Goal: Task Accomplishment & Management: Manage account settings

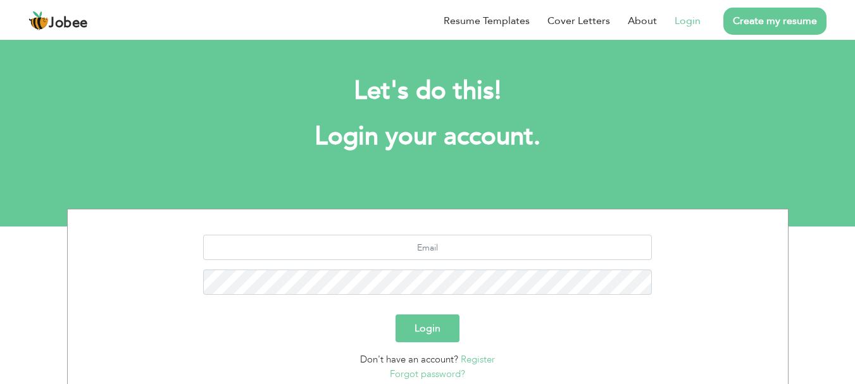
click at [689, 28] on link "Login" at bounding box center [688, 20] width 26 height 15
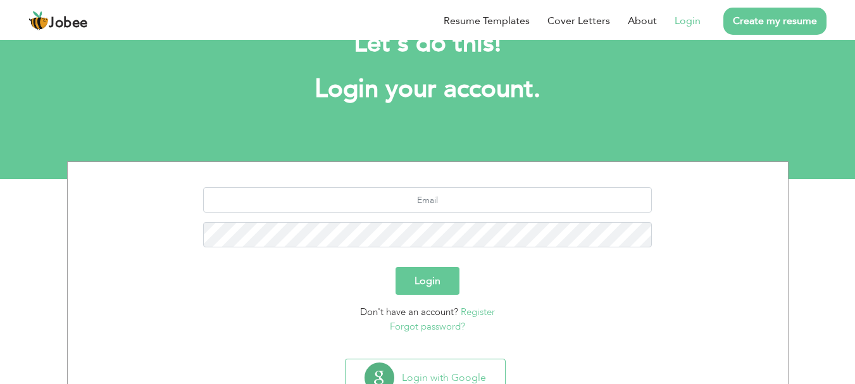
scroll to position [96, 0]
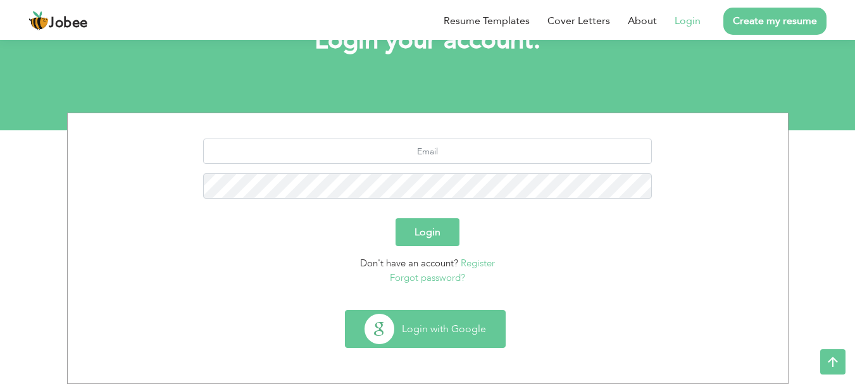
click at [437, 332] on button "Login with Google" at bounding box center [426, 329] width 160 height 37
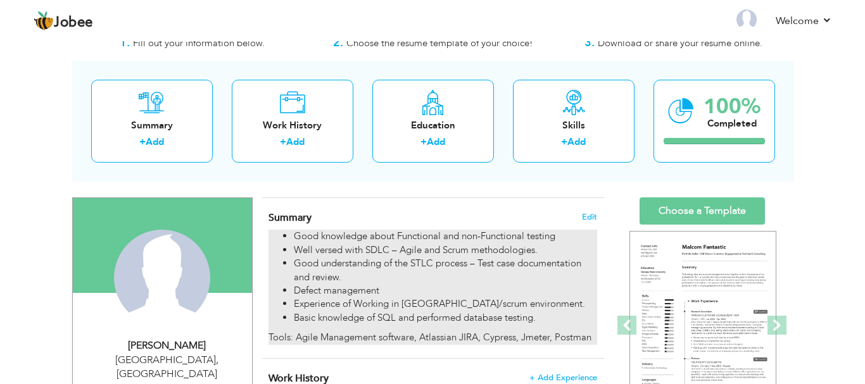
scroll to position [63, 0]
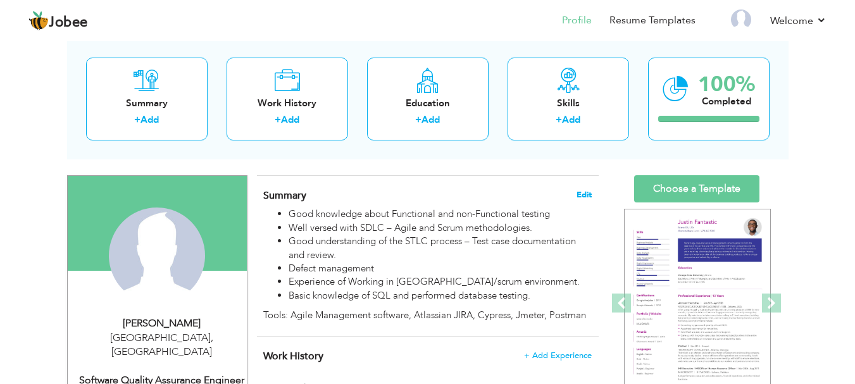
click at [582, 192] on span "Edit" at bounding box center [584, 195] width 15 height 9
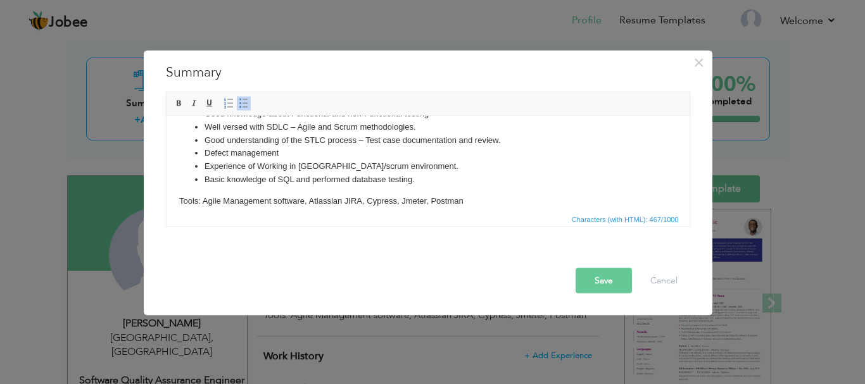
scroll to position [31, 0]
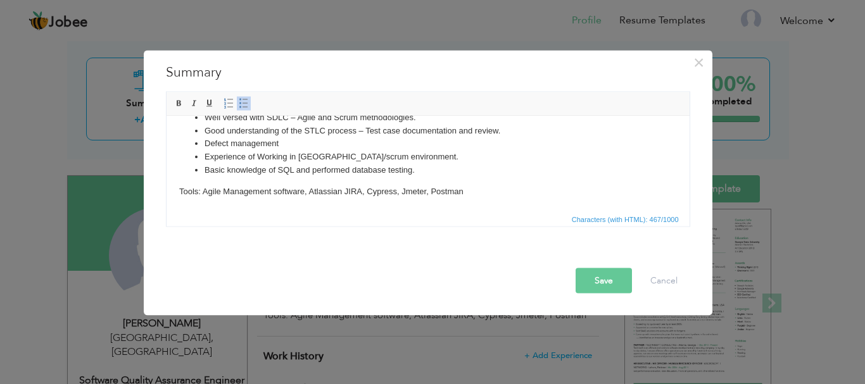
click at [365, 191] on body "Good knowledge about Functional and non-Functional testing Well versed with SDL…" at bounding box center [428, 147] width 498 height 101
click at [599, 273] on button "Save" at bounding box center [603, 280] width 56 height 25
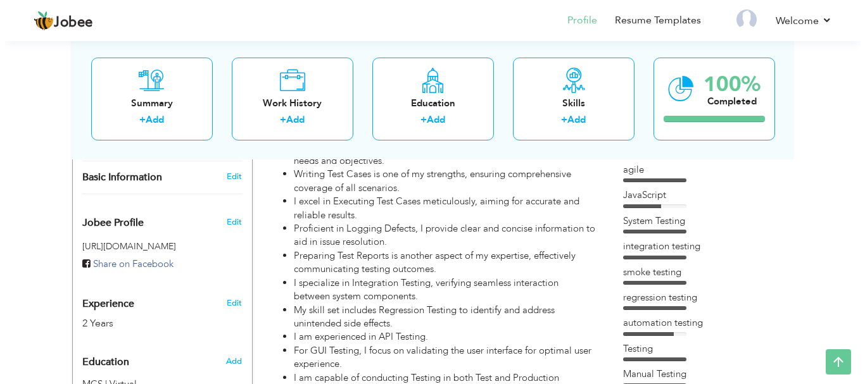
scroll to position [317, 0]
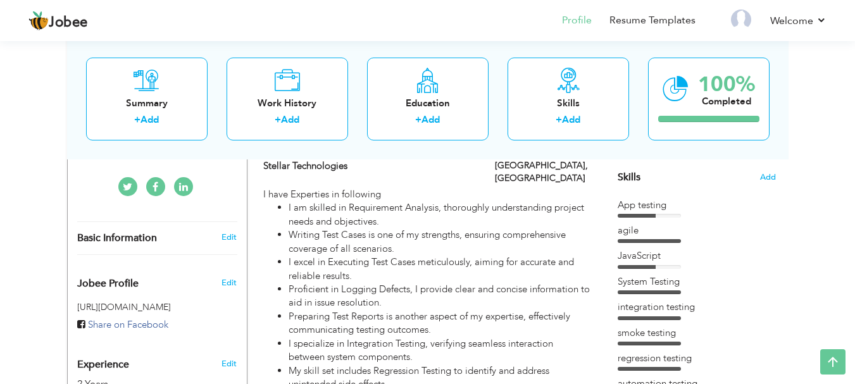
click at [658, 206] on div "App testing" at bounding box center [697, 205] width 158 height 13
click at [771, 173] on span "Add" at bounding box center [768, 178] width 16 height 12
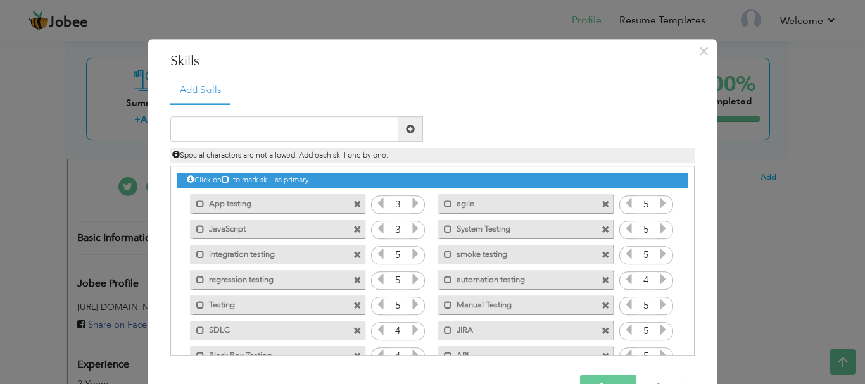
click at [412, 203] on icon at bounding box center [415, 203] width 11 height 11
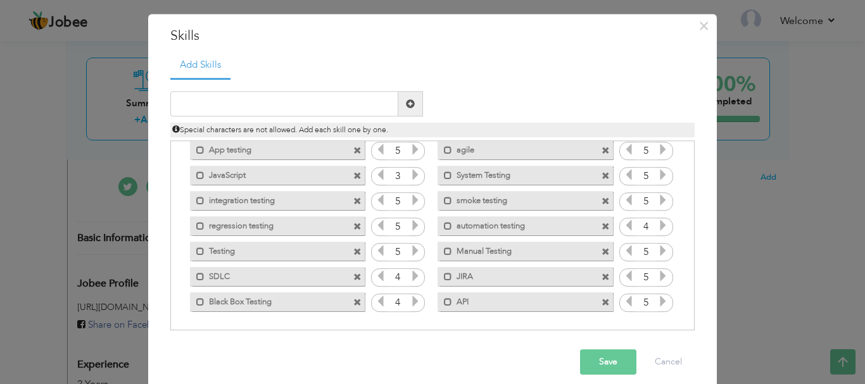
scroll to position [39, 0]
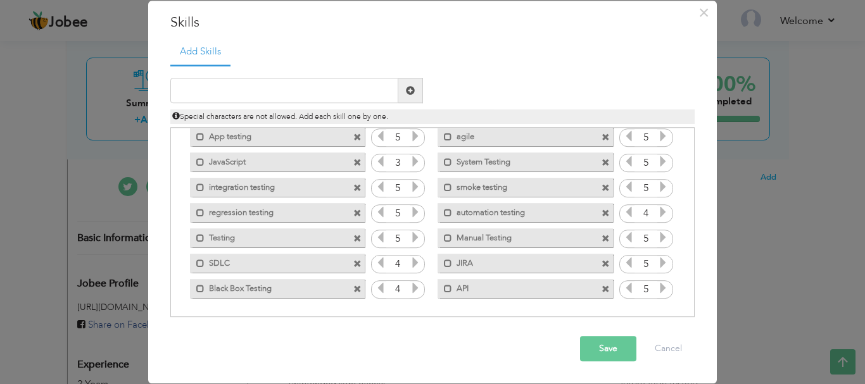
click at [593, 342] on button "Save" at bounding box center [608, 349] width 56 height 25
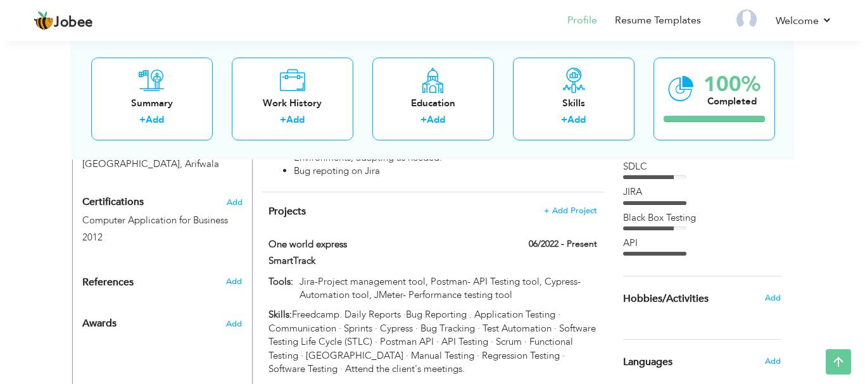
scroll to position [633, 0]
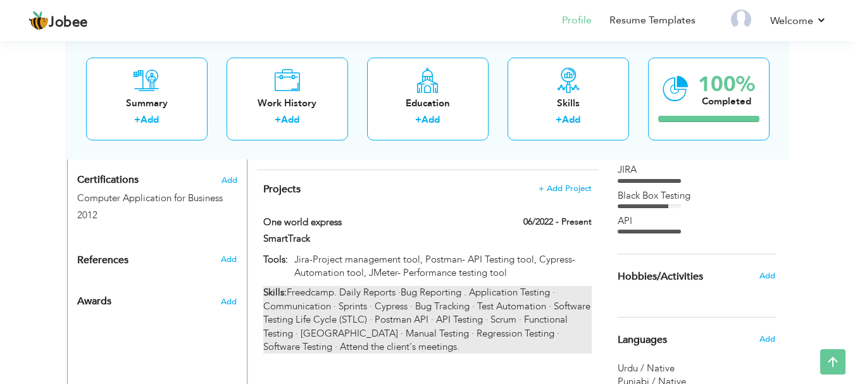
click at [308, 305] on div "Skills: Freedcamp. Daily Reports ·Bug Reporting . Application Testing · Communi…" at bounding box center [427, 320] width 328 height 68
type input "One world express"
type input "SmartTrack"
type input "06/2022"
type input "Jira-Project management tool, Postman- API Testing tool, Cypress- Automation to…"
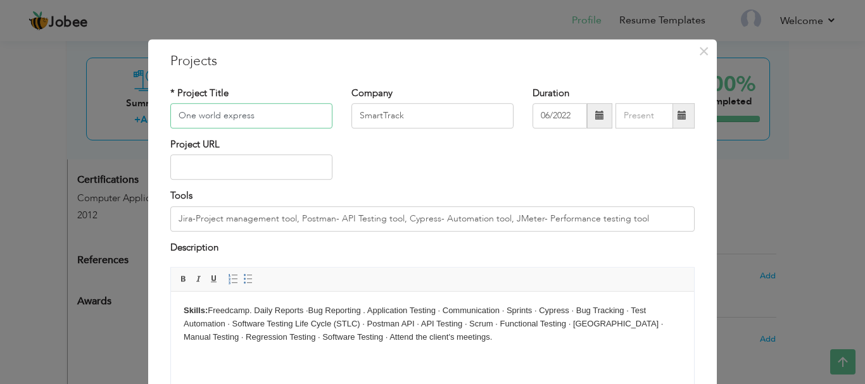
scroll to position [63, 0]
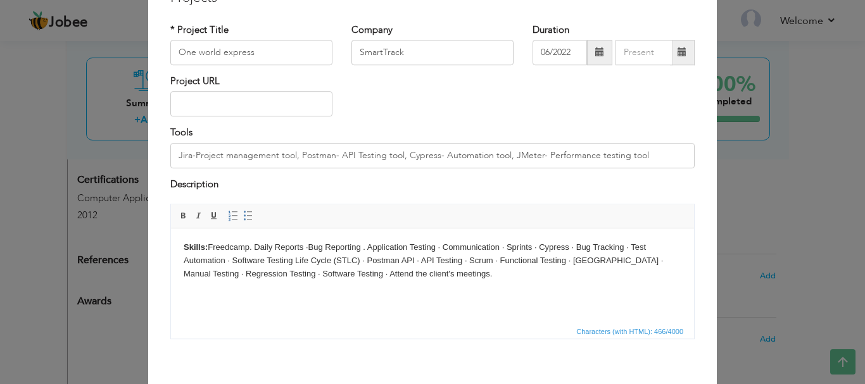
drag, startPoint x: 439, startPoint y: 273, endPoint x: 449, endPoint y: 267, distance: 11.4
click at [439, 273] on body "Skills: Freedcamp. Daily Reports ·Bug Reporting . Application Testing · Communi…" at bounding box center [433, 260] width 498 height 39
click at [234, 248] on body "Skills: Freedcamp. Daily Reports ·Bug Reporting . Application Testing · Communi…" at bounding box center [433, 260] width 498 height 39
drag, startPoint x: 255, startPoint y: 246, endPoint x: 300, endPoint y: 248, distance: 45.0
click at [300, 248] on body "Skills: Freedcamp. Daily Reports ·Bug Reporting . Application Testing · Communi…" at bounding box center [433, 260] width 498 height 39
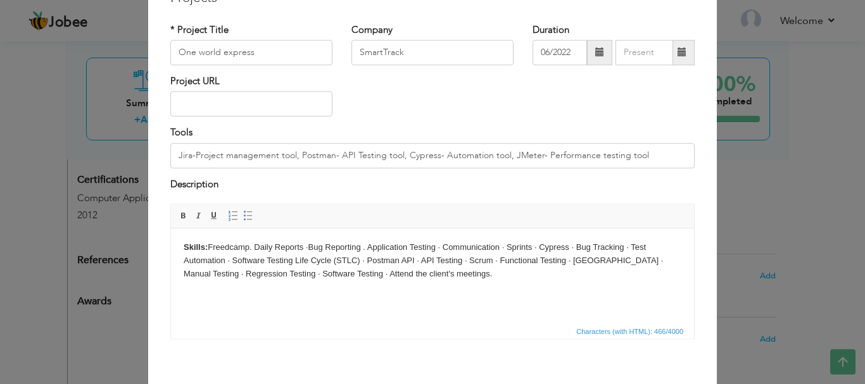
click at [353, 243] on body "Skills: Freedcamp. Daily Reports ·Bug Reporting . Application Testing · Communi…" at bounding box center [433, 260] width 498 height 39
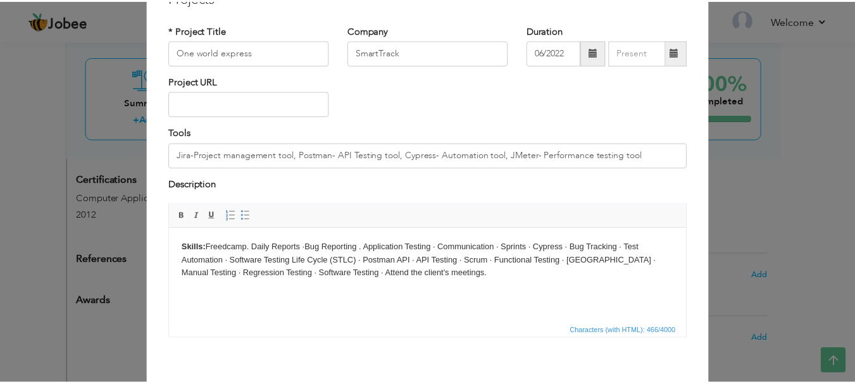
scroll to position [0, 0]
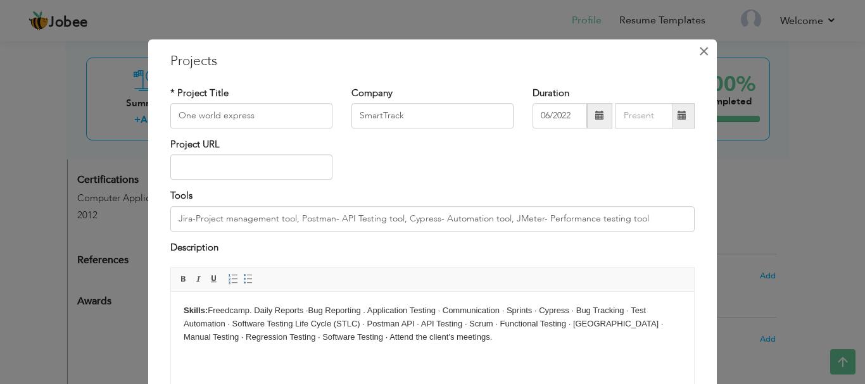
click at [700, 51] on span "×" at bounding box center [703, 51] width 11 height 23
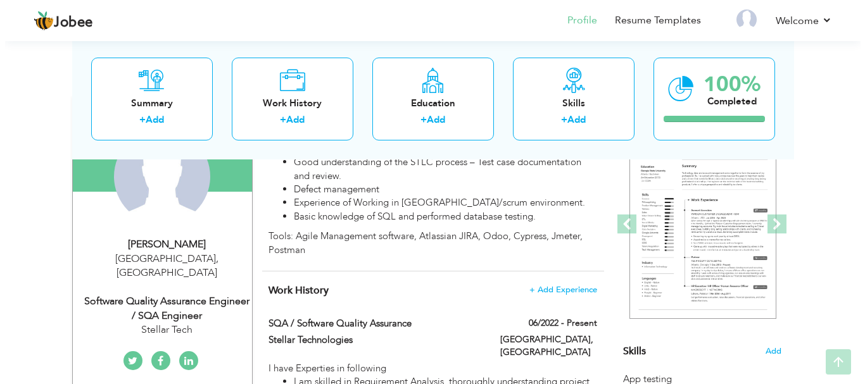
scroll to position [253, 0]
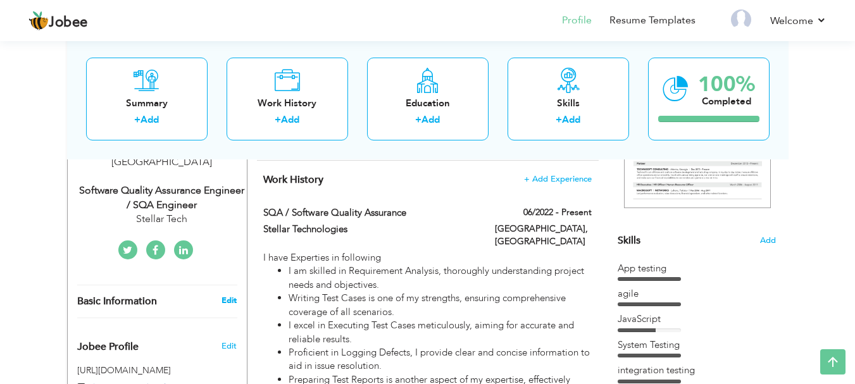
click at [232, 295] on link "Edit" at bounding box center [229, 300] width 15 height 11
type input "Sadia"
type input "Maqbool"
type input "03370665382"
select select "number:166"
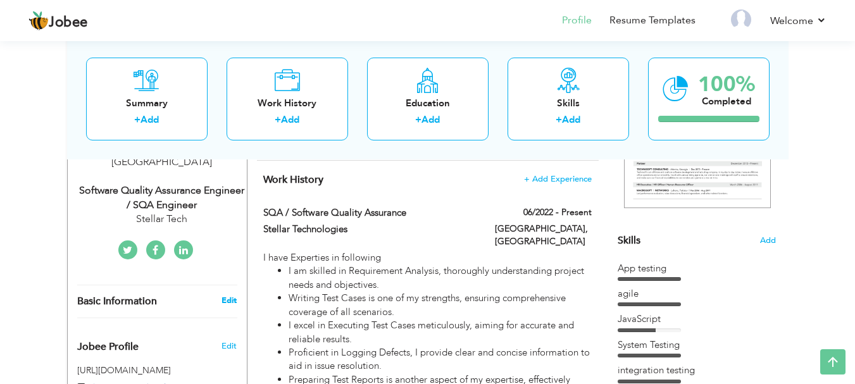
type input "[GEOGRAPHIC_DATA]"
select select "number:4"
type input "Stellar Tech"
type input "Software Quality Assurance Engineer / SQA Engineer"
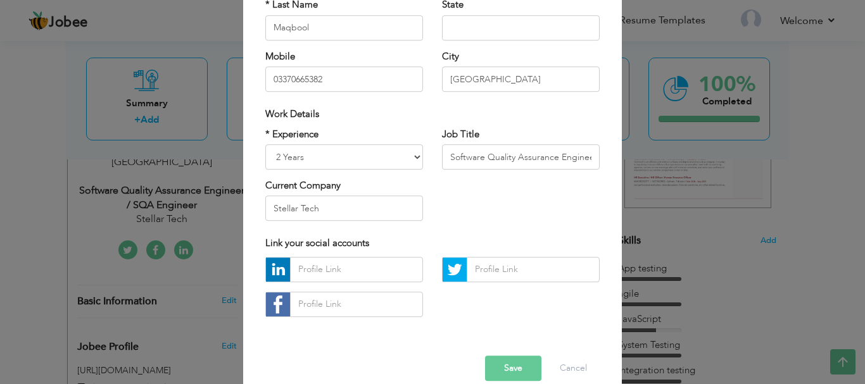
scroll to position [185, 0]
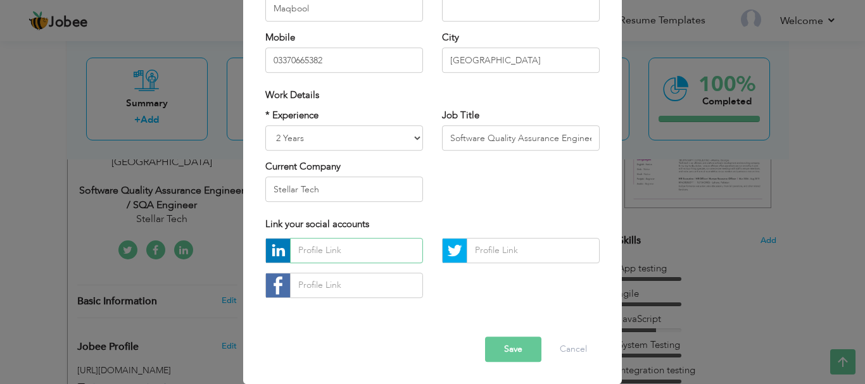
click at [330, 255] on input "text" at bounding box center [356, 250] width 133 height 25
click at [372, 248] on input "text" at bounding box center [356, 250] width 133 height 25
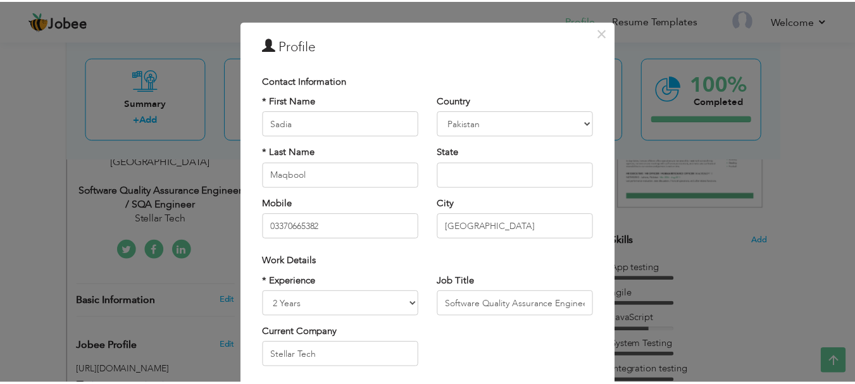
scroll to position [0, 0]
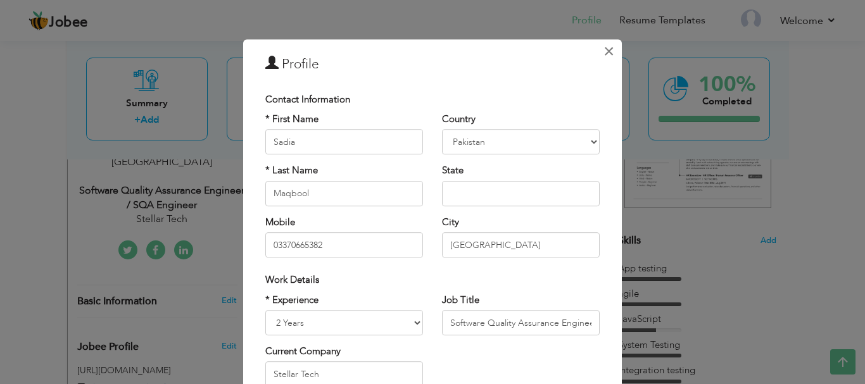
click at [605, 47] on span "×" at bounding box center [608, 51] width 11 height 23
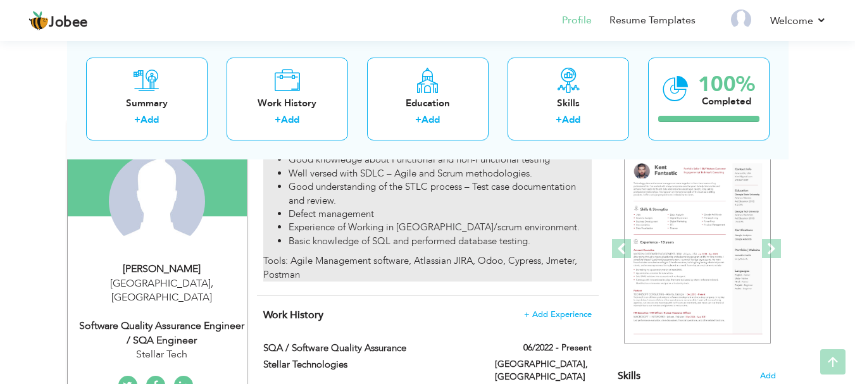
scroll to position [190, 0]
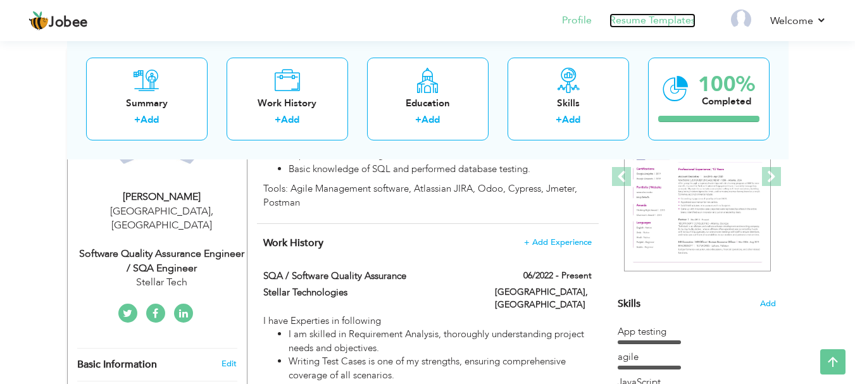
click at [642, 21] on link "Resume Templates" at bounding box center [653, 20] width 86 height 15
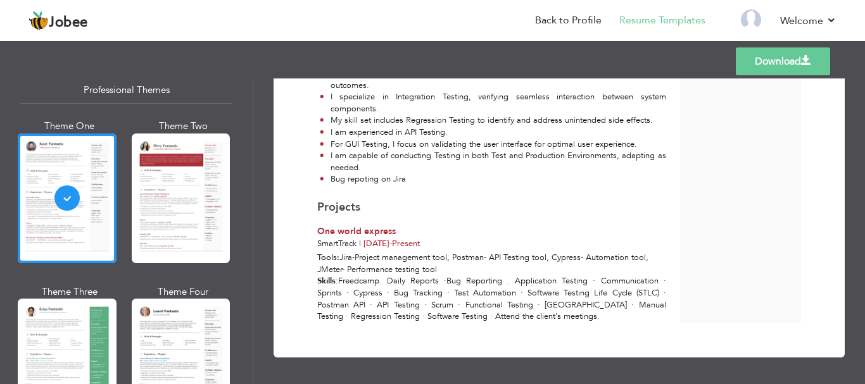
scroll to position [63, 0]
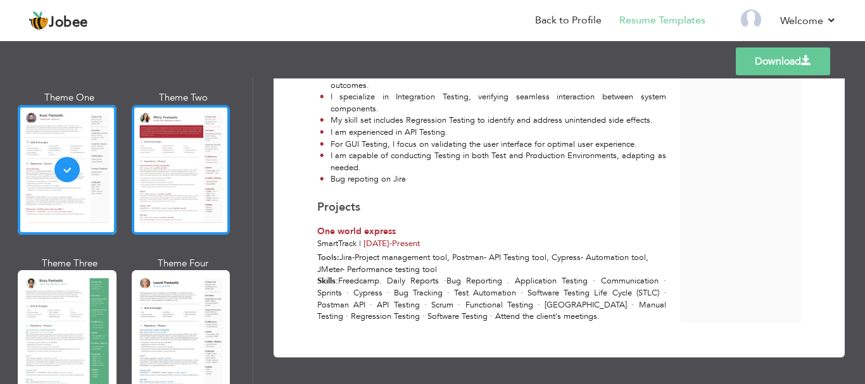
click at [185, 173] on div at bounding box center [181, 170] width 99 height 130
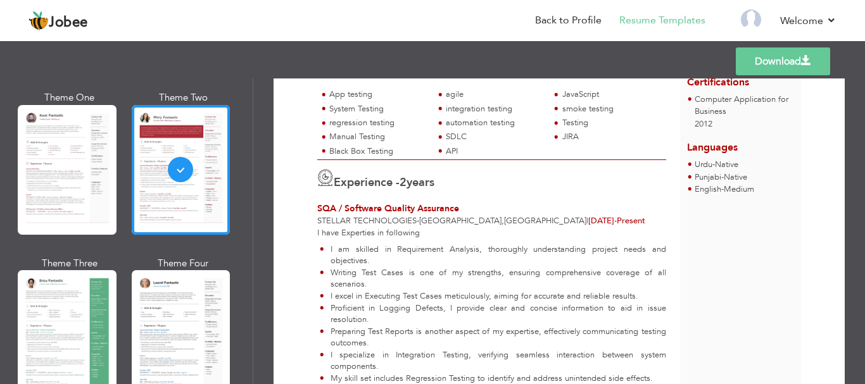
scroll to position [0, 0]
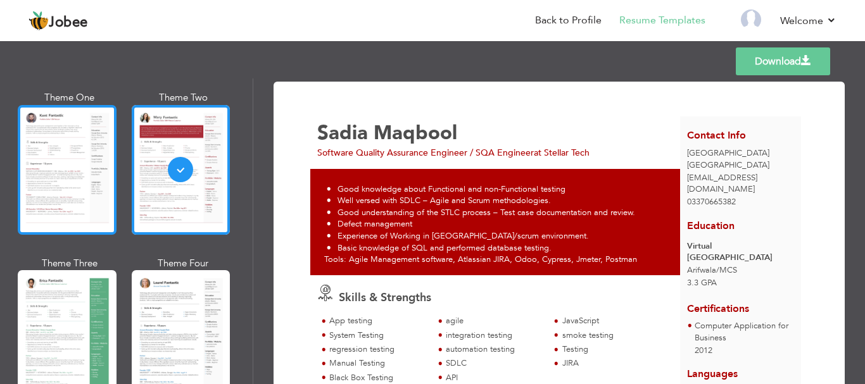
click at [69, 163] on div at bounding box center [67, 170] width 99 height 130
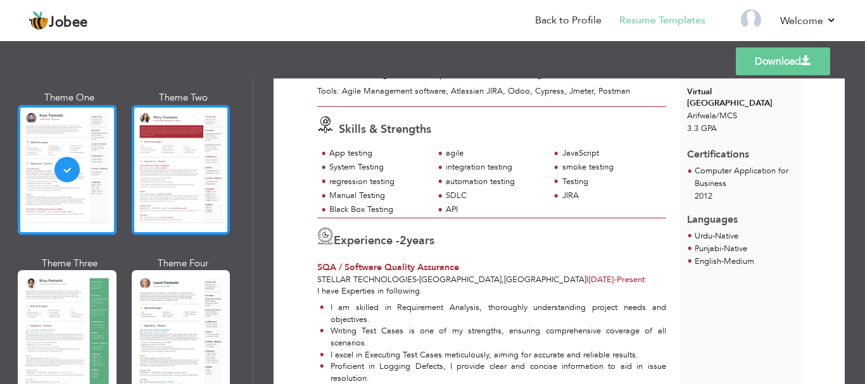
scroll to position [190, 0]
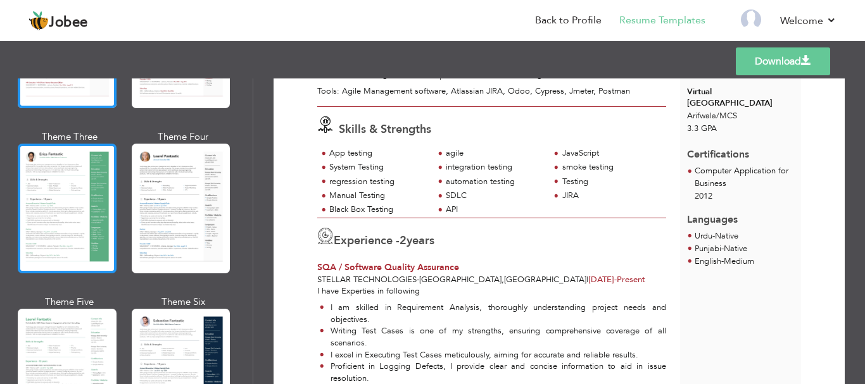
click at [44, 205] on div at bounding box center [67, 209] width 99 height 130
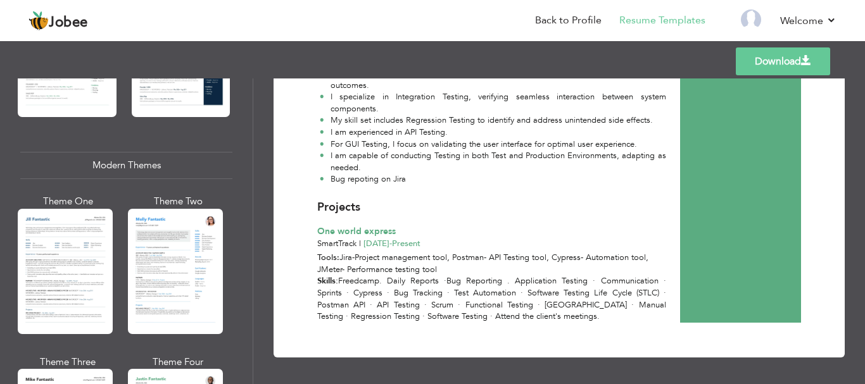
scroll to position [570, 0]
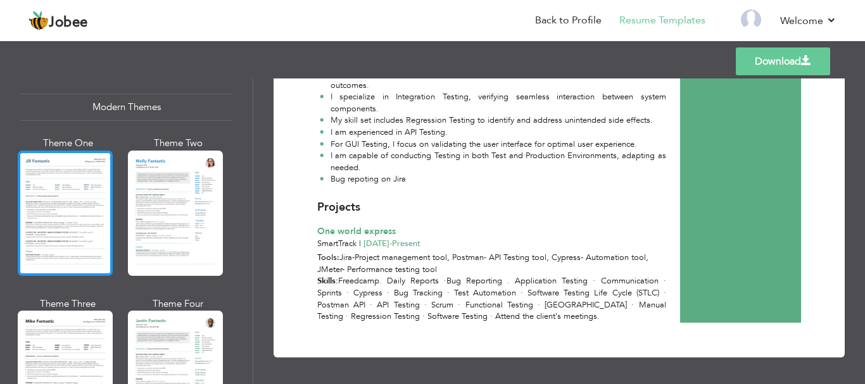
click at [75, 226] on div at bounding box center [65, 213] width 95 height 125
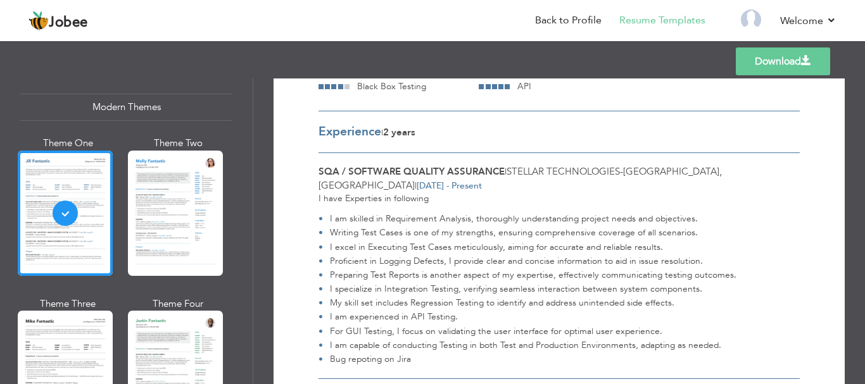
scroll to position [317, 0]
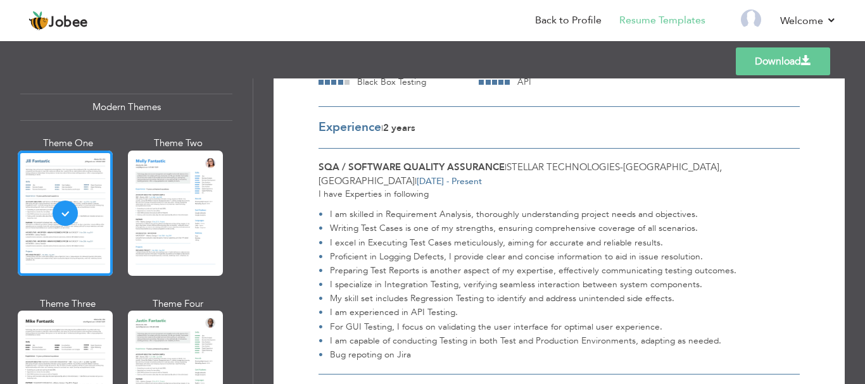
click at [598, 165] on span "Stellar Technologies" at bounding box center [562, 167] width 113 height 13
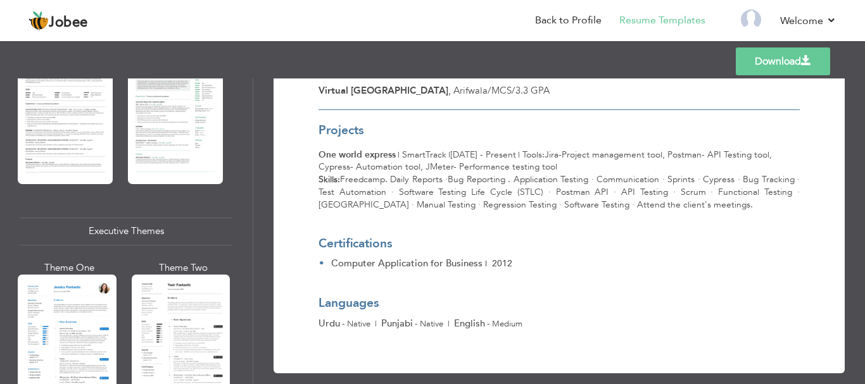
scroll to position [823, 0]
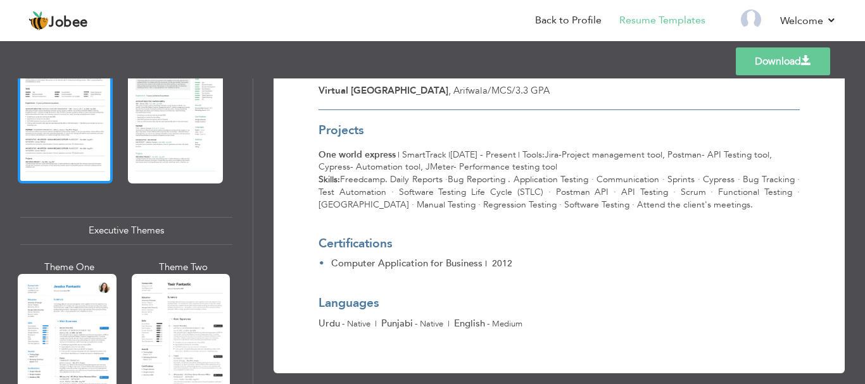
click at [66, 110] on div at bounding box center [65, 120] width 95 height 125
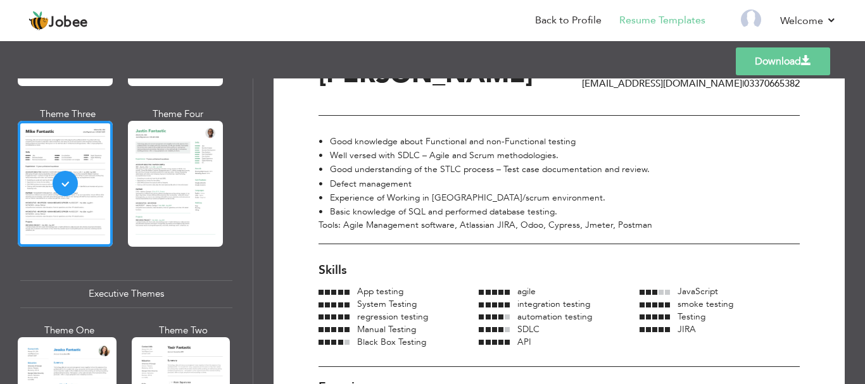
scroll to position [0, 0]
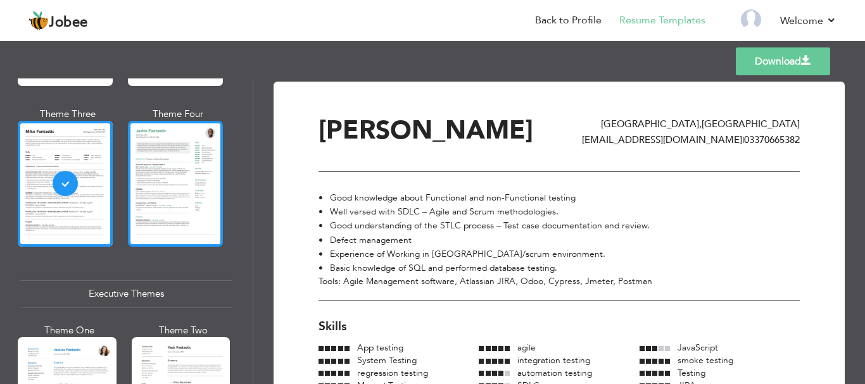
click at [159, 172] on div at bounding box center [175, 183] width 95 height 125
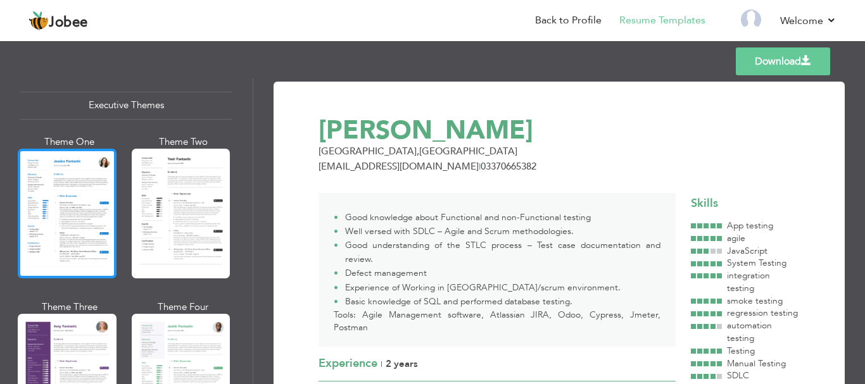
scroll to position [950, 0]
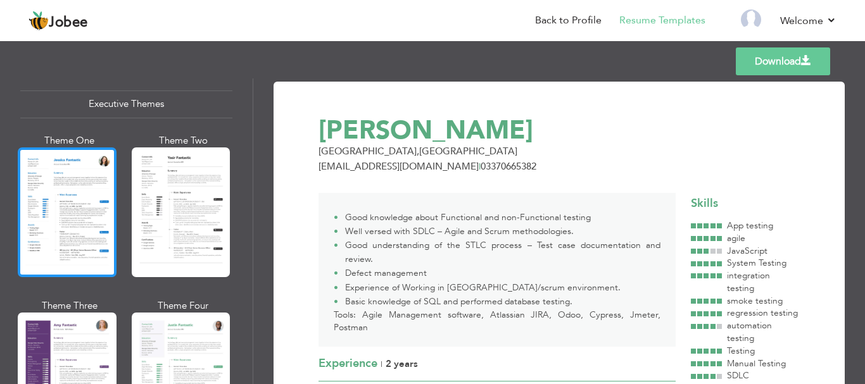
click at [81, 180] on div at bounding box center [67, 212] width 99 height 130
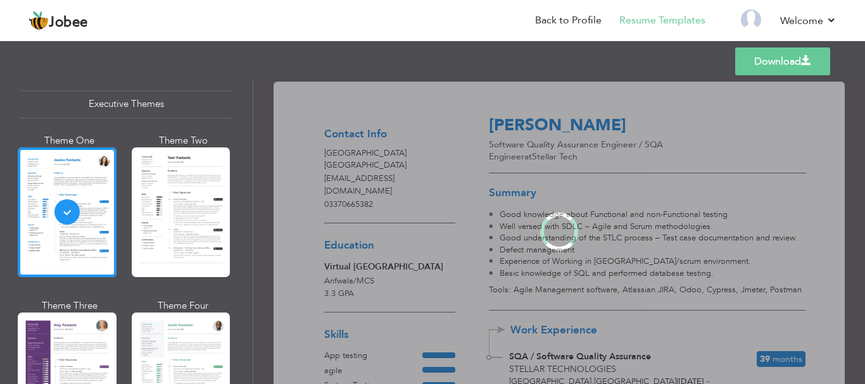
scroll to position [948, 0]
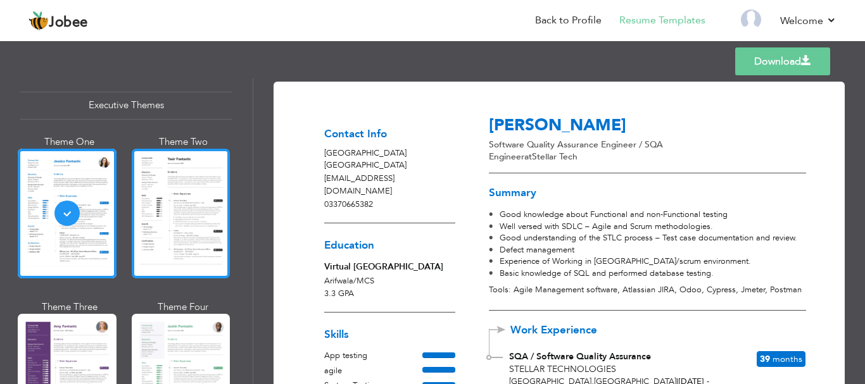
click at [173, 189] on div at bounding box center [181, 214] width 99 height 130
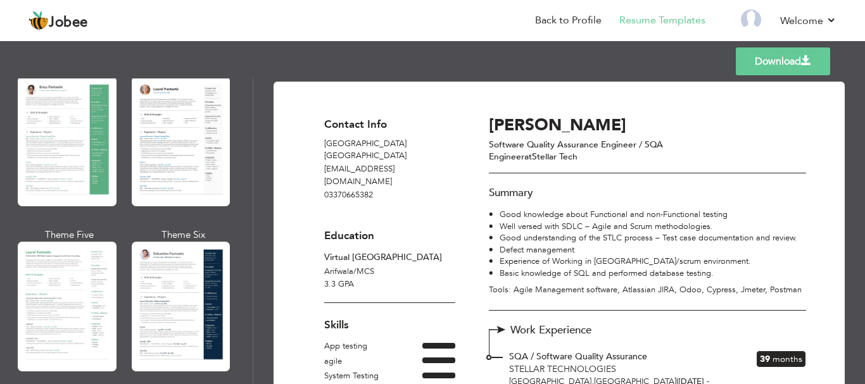
scroll to position [253, 0]
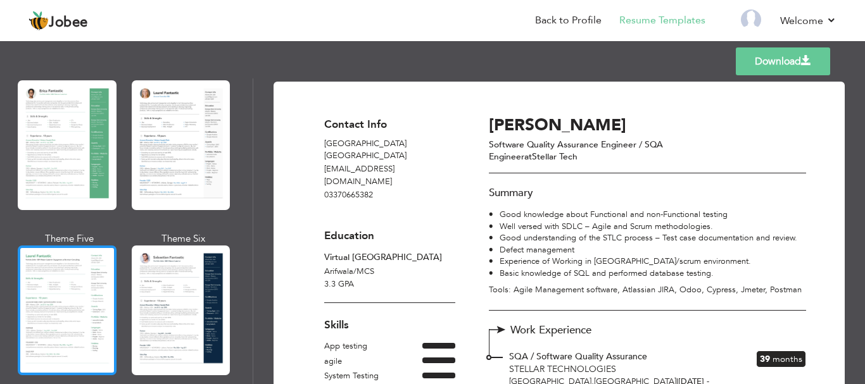
click at [48, 291] on div at bounding box center [67, 311] width 99 height 130
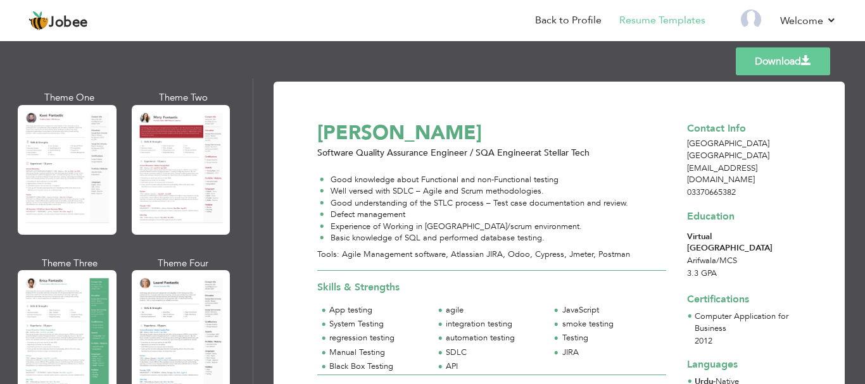
scroll to position [0, 0]
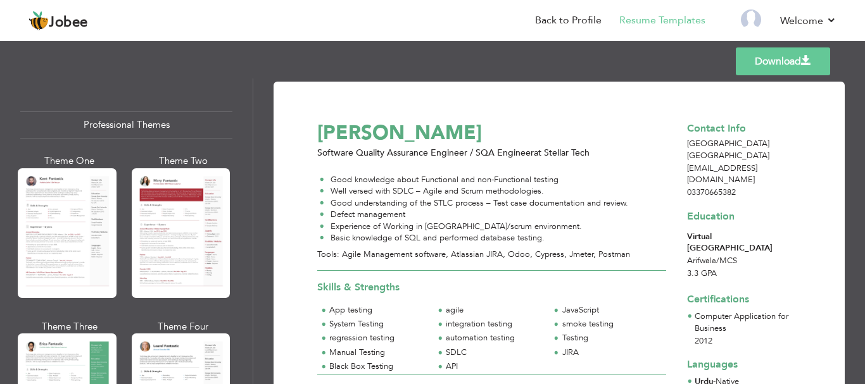
click at [112, 130] on div "Professional Themes" at bounding box center [126, 124] width 212 height 27
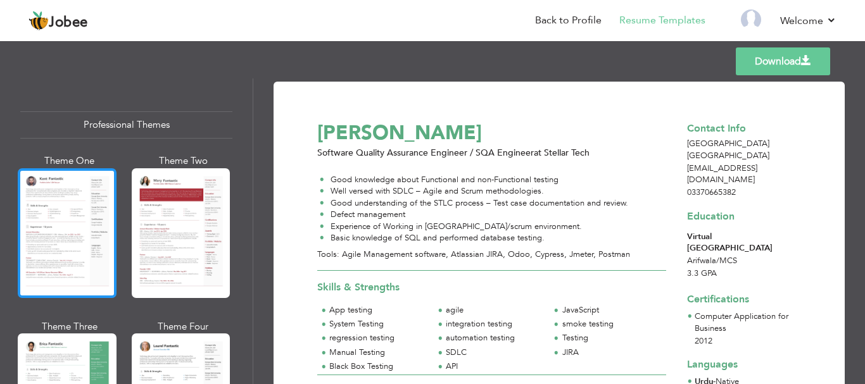
click at [53, 221] on div at bounding box center [67, 233] width 99 height 130
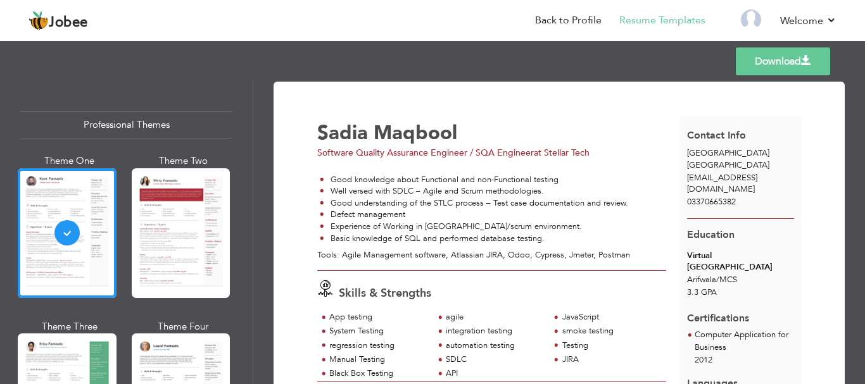
drag, startPoint x: 629, startPoint y: 255, endPoint x: 313, endPoint y: 134, distance: 338.4
copy div "Sadia Maqbool Software Quality Assurance Engineer / SQA Engineer at Stellar Tec…"
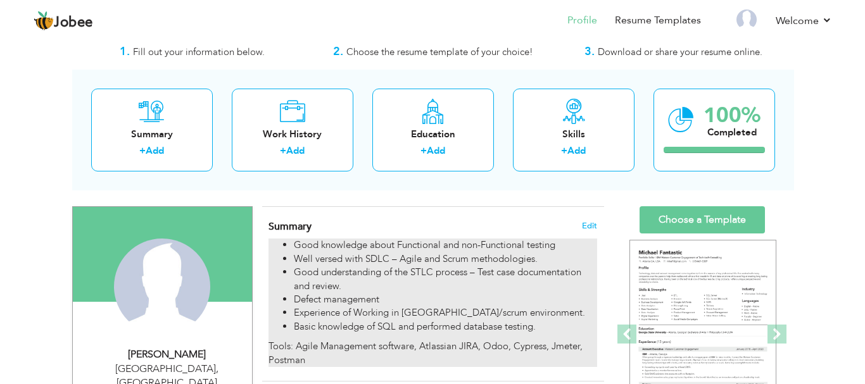
scroll to position [63, 0]
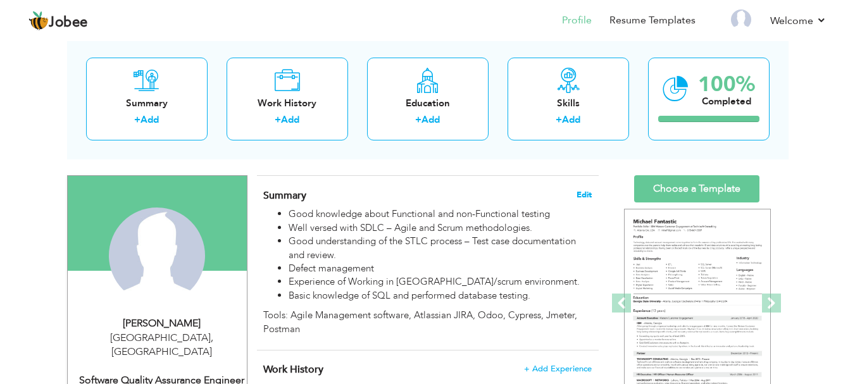
click at [580, 198] on span "Edit" at bounding box center [584, 195] width 15 height 9
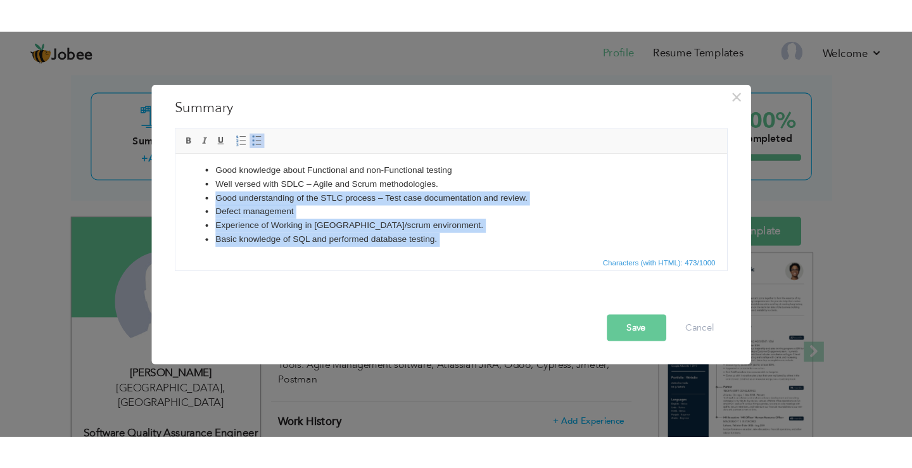
scroll to position [0, 0]
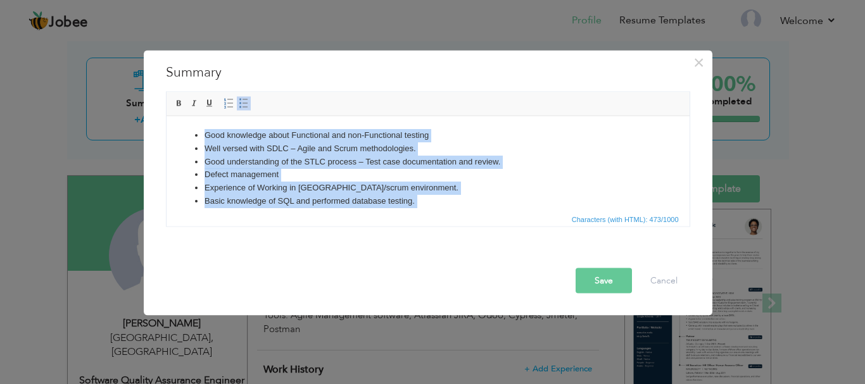
drag, startPoint x: 499, startPoint y: 192, endPoint x: 189, endPoint y: 123, distance: 317.6
click at [189, 123] on html "Good knowledge about Functional and non-Functional testing Well versed with SDL…" at bounding box center [427, 179] width 523 height 126
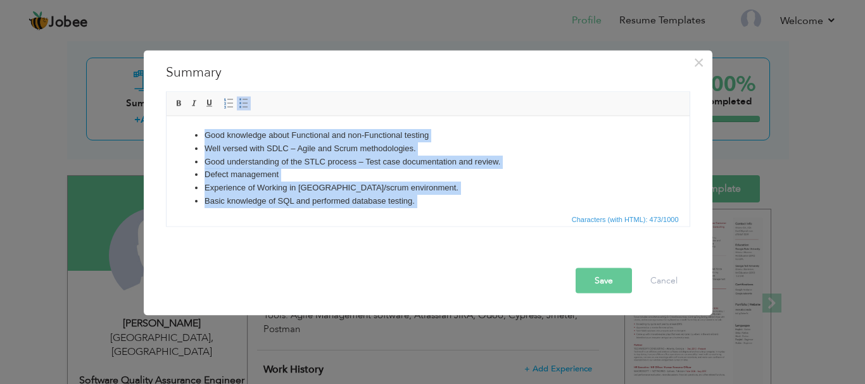
click at [426, 186] on li "Experience of Working in [GEOGRAPHIC_DATA]/scrum environment." at bounding box center [427, 187] width 447 height 13
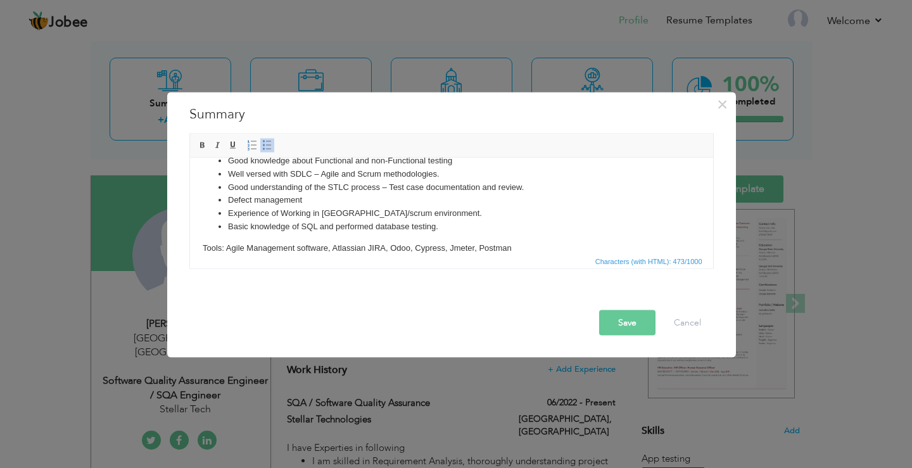
scroll to position [31, 0]
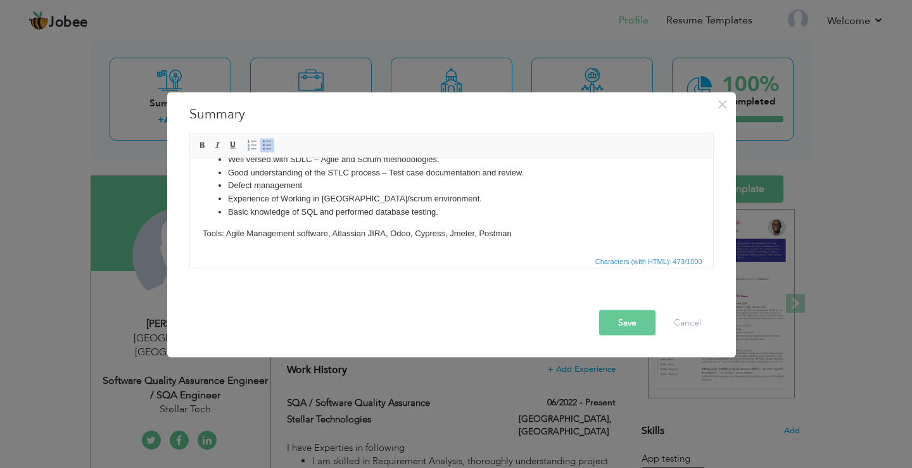
click at [628, 323] on button "Save" at bounding box center [627, 322] width 56 height 25
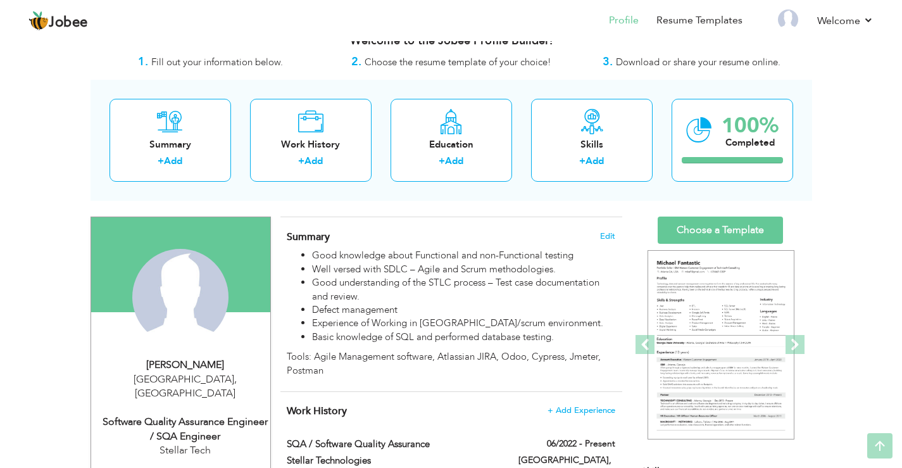
scroll to position [0, 0]
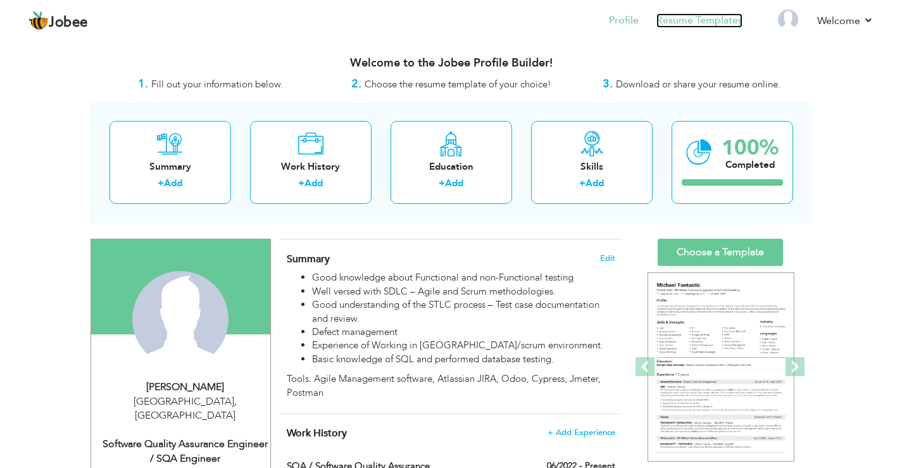
click at [728, 23] on link "Resume Templates" at bounding box center [699, 20] width 86 height 15
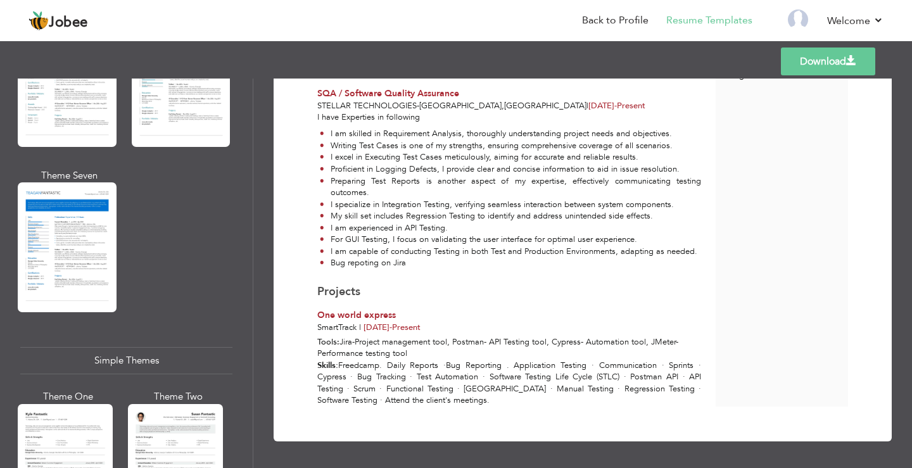
scroll to position [2152, 0]
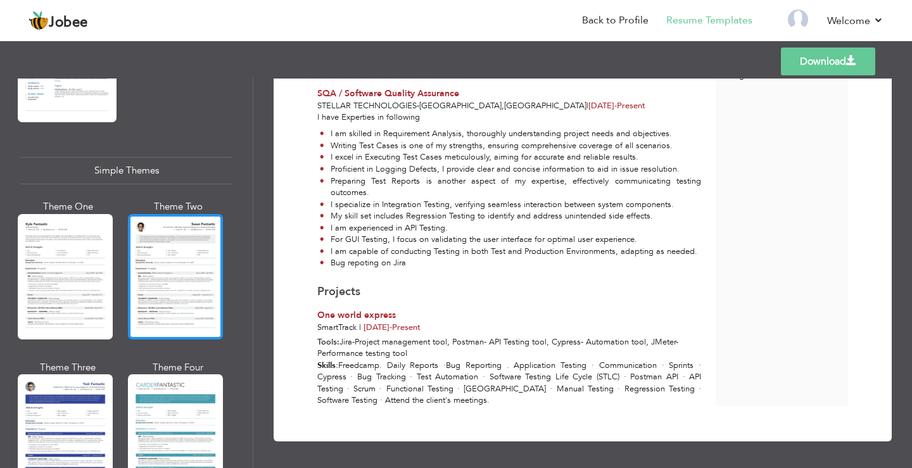
click at [181, 256] on div at bounding box center [175, 276] width 95 height 125
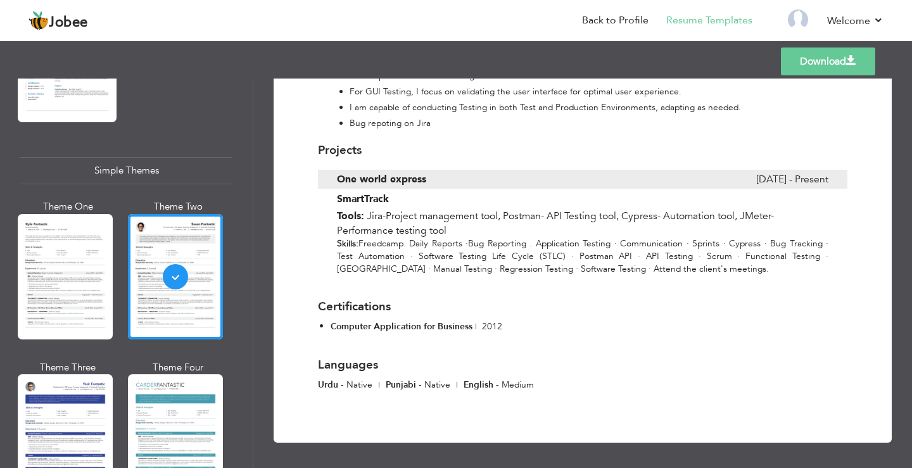
scroll to position [642, 0]
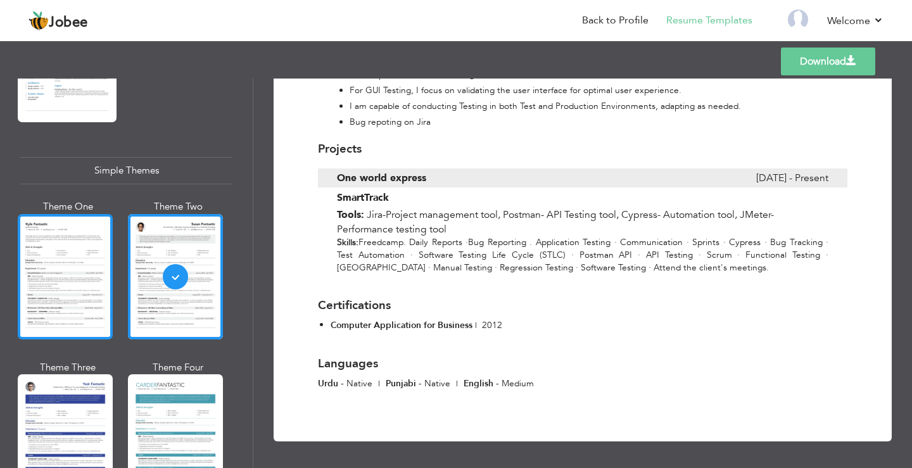
click at [80, 254] on div at bounding box center [65, 276] width 95 height 125
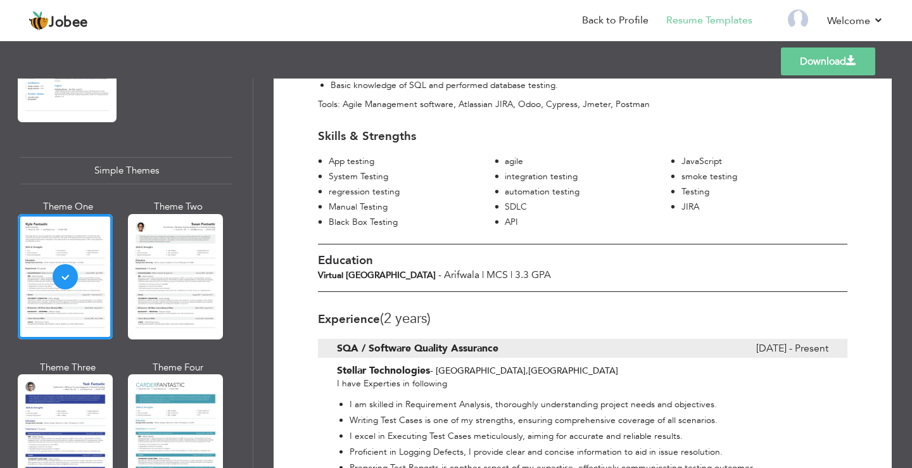
scroll to position [197, 0]
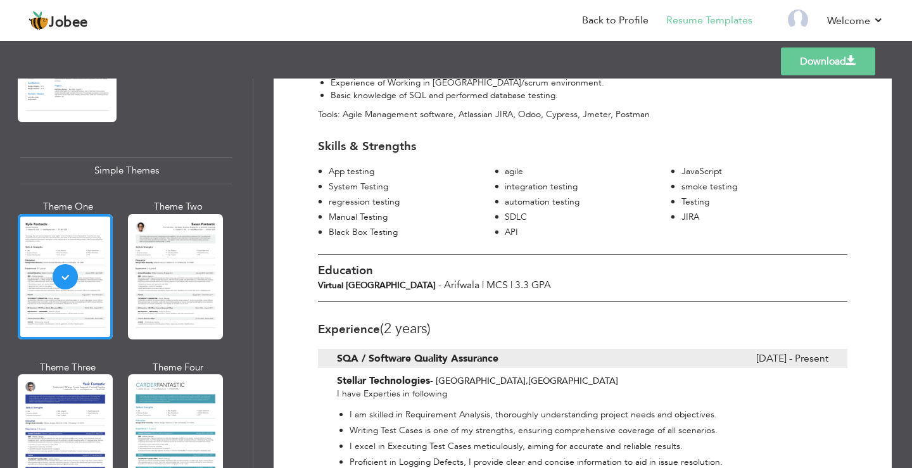
click at [404, 330] on span "(2 Years)" at bounding box center [405, 328] width 51 height 19
click at [390, 327] on span "(2 Years)" at bounding box center [405, 328] width 51 height 19
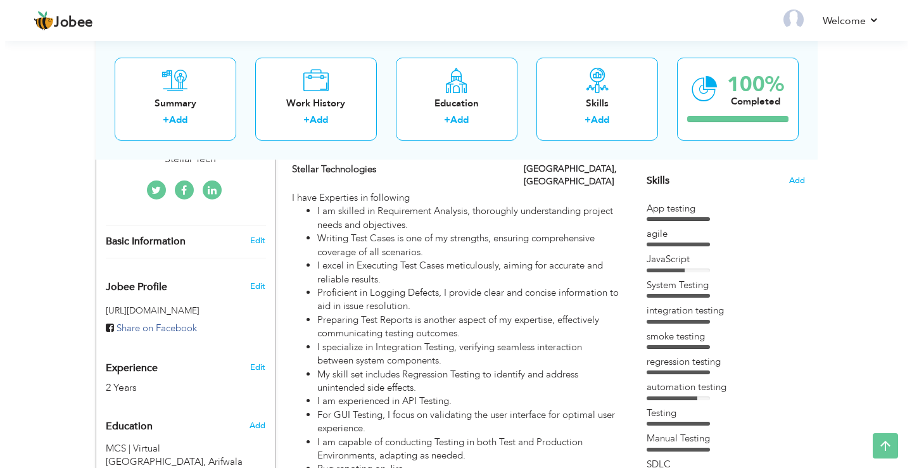
scroll to position [317, 0]
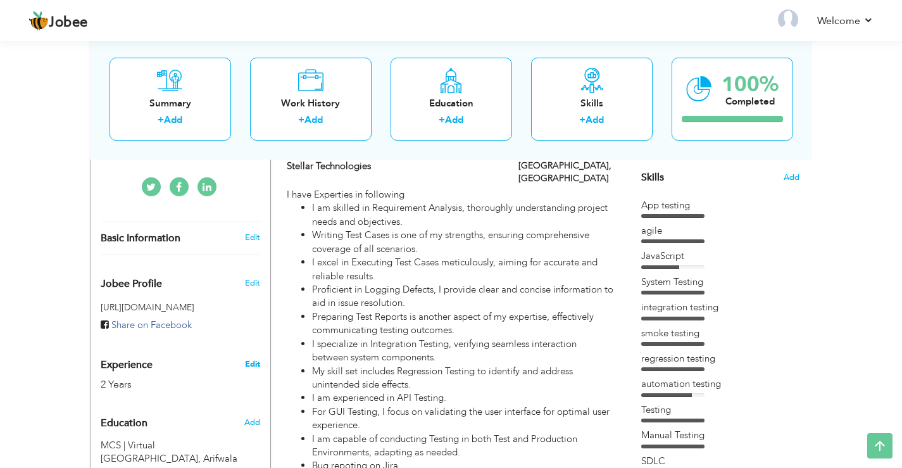
click at [251, 358] on link "Edit" at bounding box center [252, 363] width 15 height 11
select select "number:166"
select select "number:4"
type input "Stellar Tech"
type input "Software Quality Assurance Engineer / SQA Engineer"
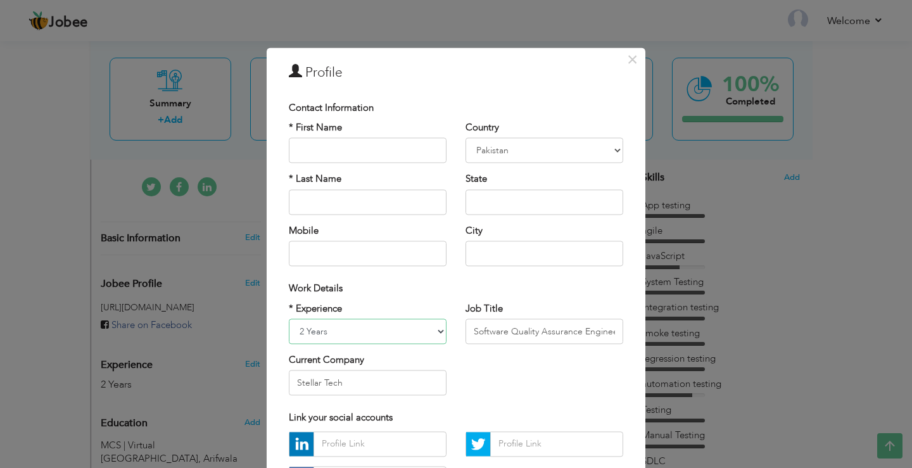
click at [349, 322] on select "Entry Level Less than 1 Year 1 Year 2 Years 3 Years 4 Years 5 Years 6 Years 7 Y…" at bounding box center [368, 330] width 158 height 25
select select "number:5"
click at [289, 318] on select "Entry Level Less than 1 Year 1 Year 2 Years 3 Years 4 Years 5 Years 6 Years 7 Y…" at bounding box center [368, 330] width 158 height 25
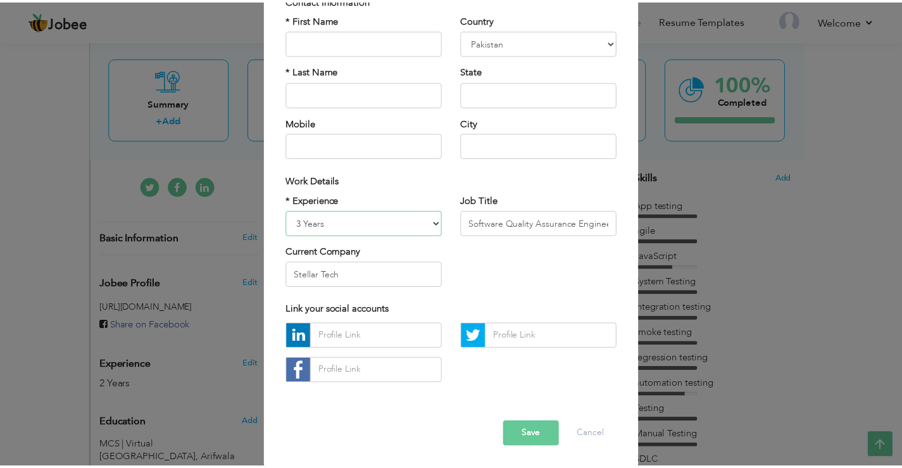
scroll to position [110, 0]
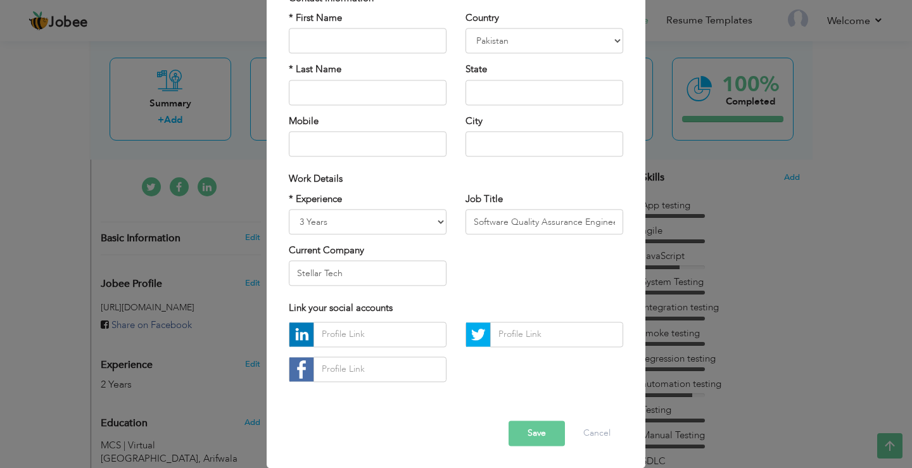
click at [527, 432] on button "Save" at bounding box center [536, 432] width 56 height 25
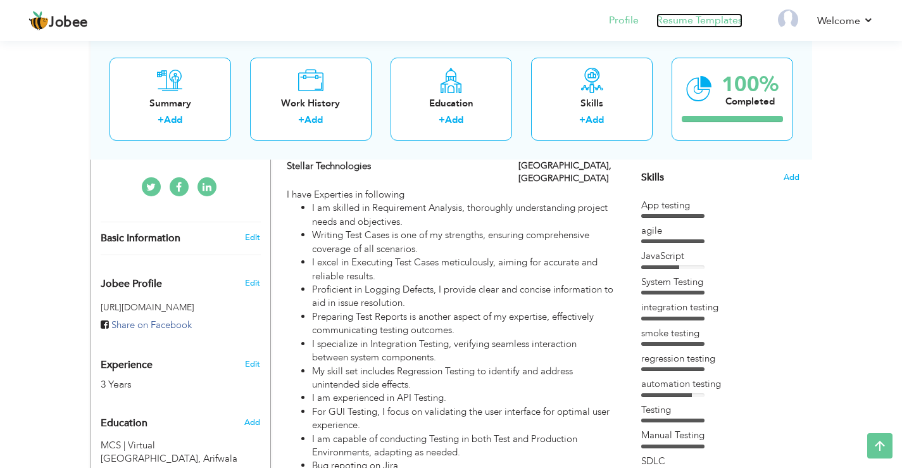
click at [681, 15] on link "Resume Templates" at bounding box center [699, 20] width 86 height 15
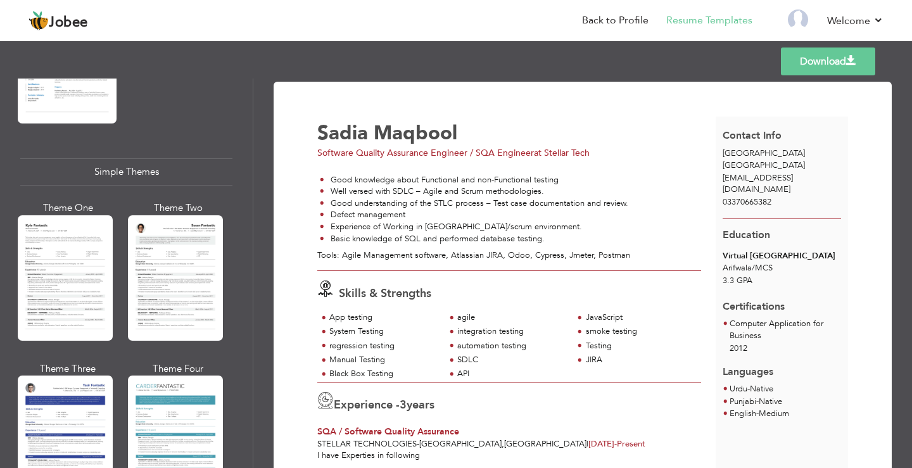
scroll to position [2152, 0]
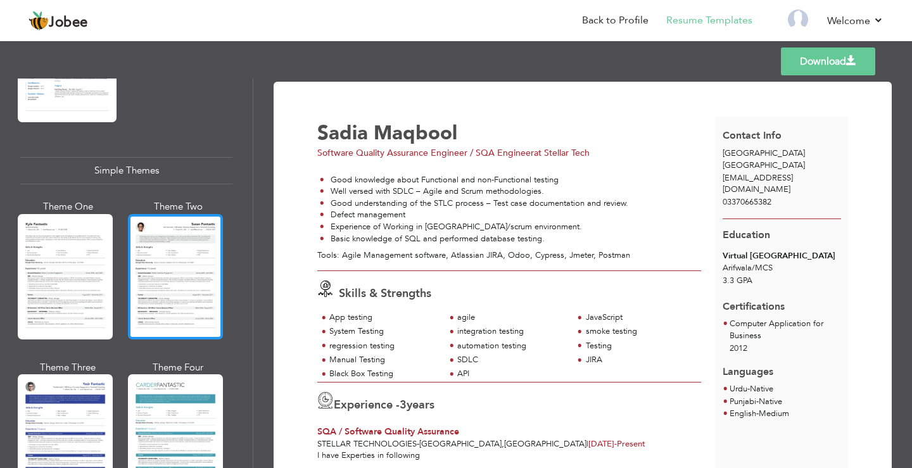
click at [170, 260] on div at bounding box center [175, 276] width 95 height 125
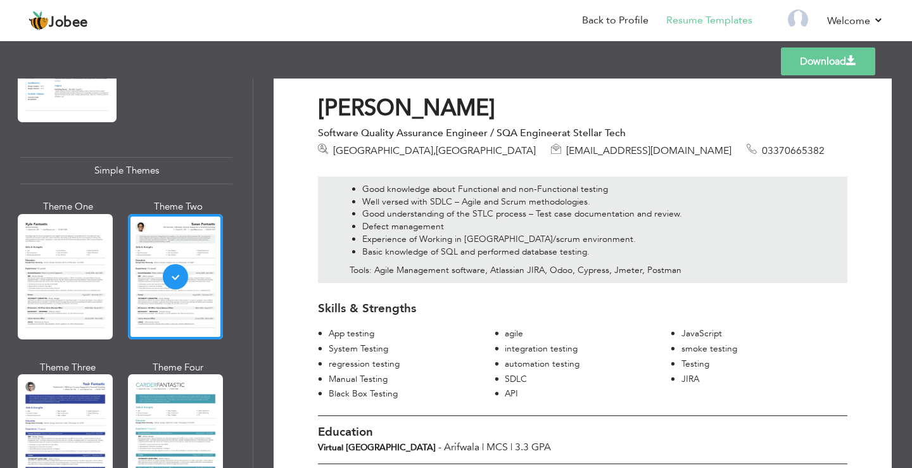
scroll to position [9, 0]
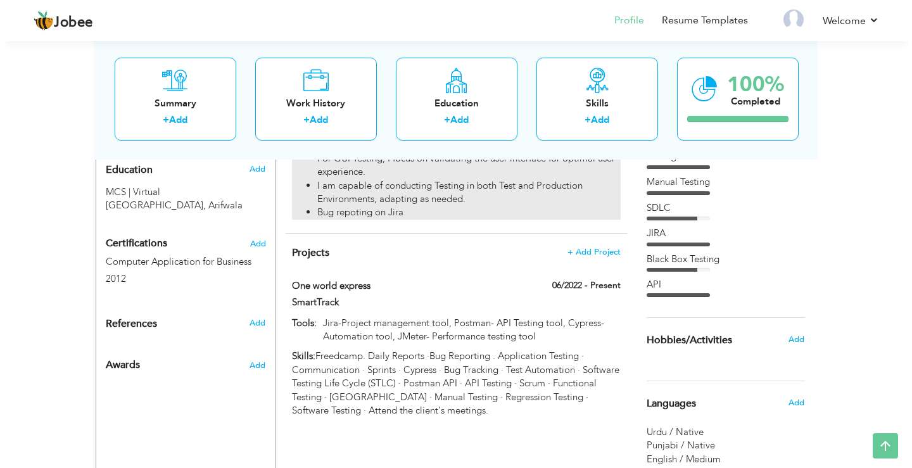
scroll to position [633, 0]
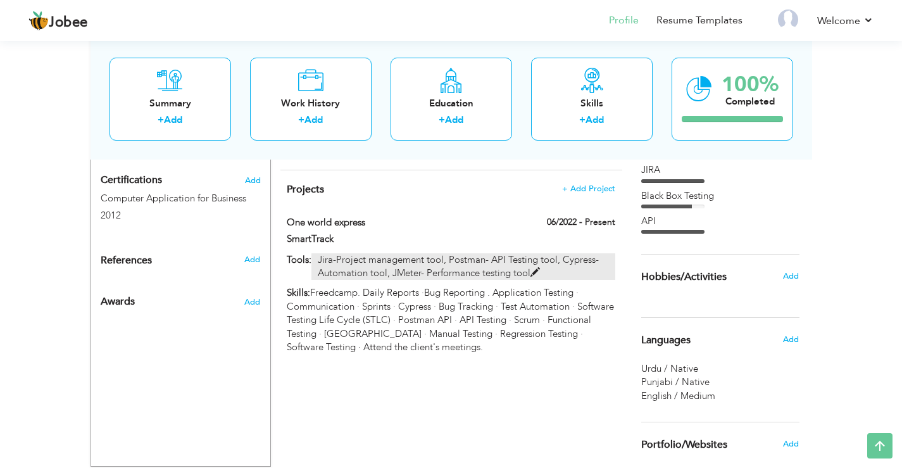
click at [532, 268] on span at bounding box center [534, 272] width 9 height 9
type input "One world express"
type input "SmartTrack"
type input "06/2022"
type input "Jira-Project management tool, Postman- API Testing tool, Cypress- Automation to…"
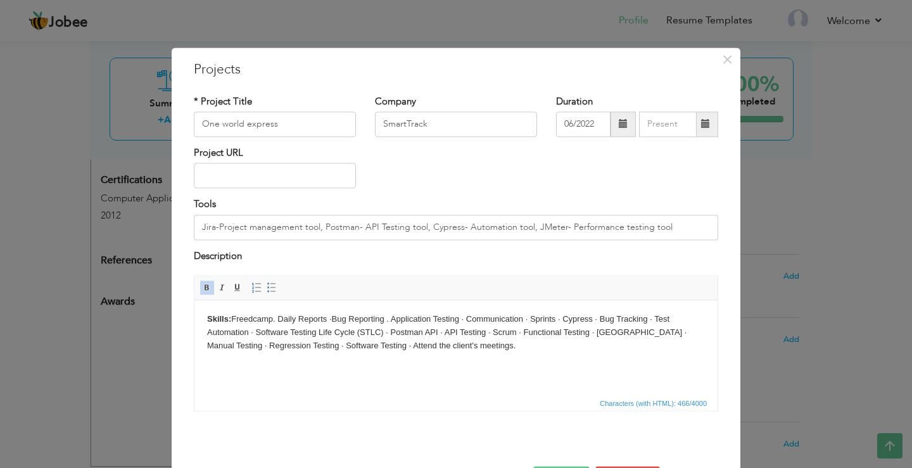
click at [615, 334] on body "Skills: Freedcamp. Daily Reports ·Bug Reporting . Application Testing · Communi…" at bounding box center [456, 332] width 498 height 39
drag, startPoint x: 593, startPoint y: 331, endPoint x: 618, endPoint y: 328, distance: 24.9
click at [618, 328] on body "Skills: Freedcamp. Daily Reports ·Bug Reporting . Application Testing · Communi…" at bounding box center [456, 332] width 498 height 39
copy body "· Jira ·"
click at [618, 329] on body "Skills: Freedcamp. Daily Reports ·Bug Reporting . Application Testing · Communi…" at bounding box center [456, 332] width 498 height 39
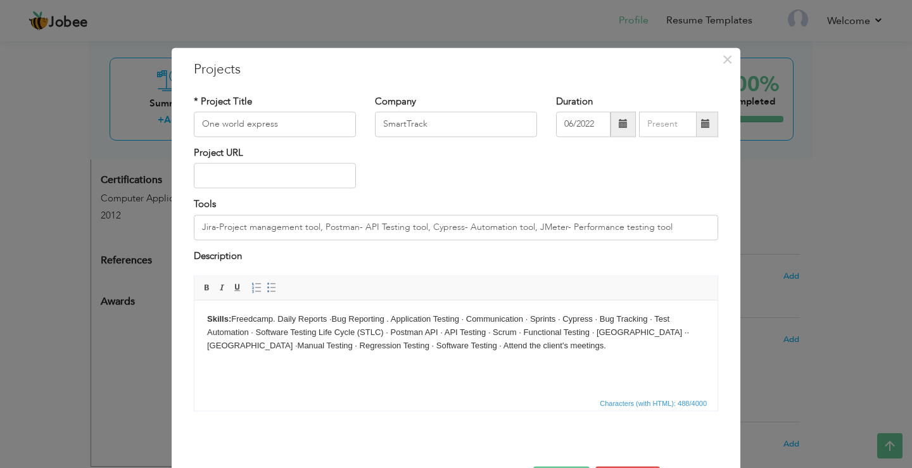
click at [622, 330] on body "Skills: Freedcamp. Daily Reports ·Bug Reporting . Application Testing · Communi…" at bounding box center [456, 332] width 498 height 39
drag, startPoint x: 632, startPoint y: 332, endPoint x: 620, endPoint y: 333, distance: 11.5
click at [620, 333] on body "Skills: Freedcamp. Daily Reports ·Bug Reporting . Application Testing · Communi…" at bounding box center [456, 332] width 498 height 39
drag, startPoint x: 473, startPoint y: 390, endPoint x: 511, endPoint y: 390, distance: 38.0
click at [479, 365] on html "Skills: Freedcamp. Daily Reports ·Bug Reporting . Application Testing · Communi…" at bounding box center [455, 332] width 523 height 65
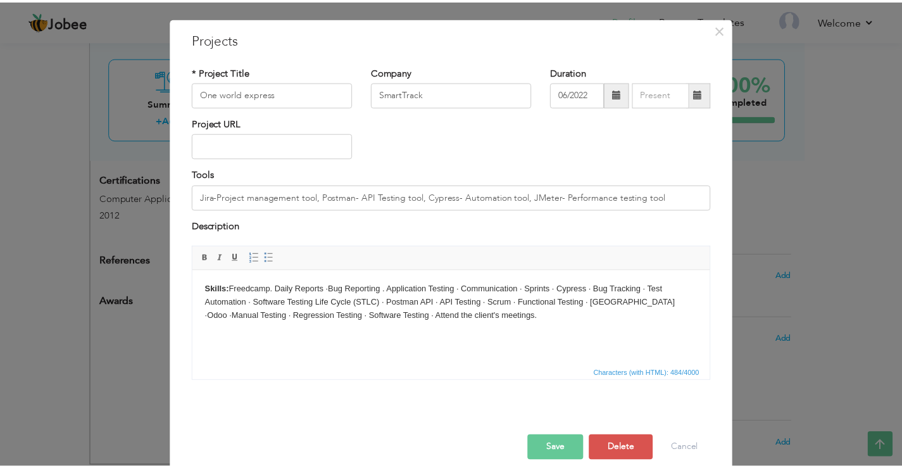
scroll to position [46, 0]
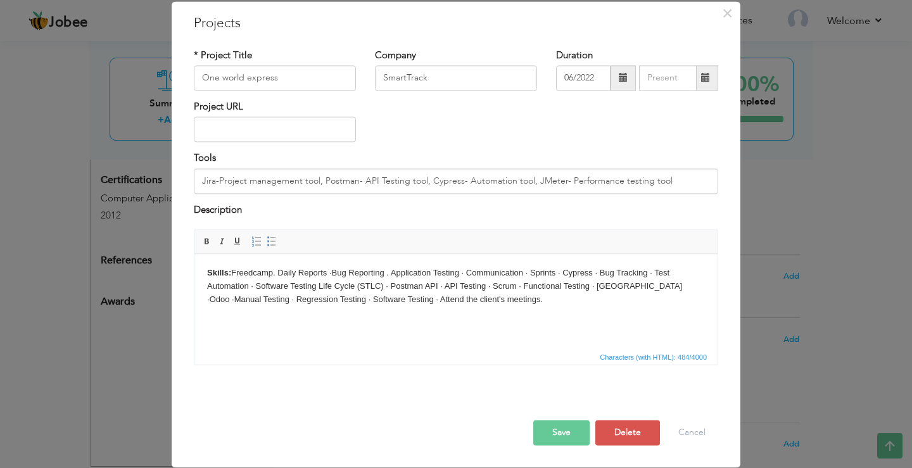
click at [560, 432] on button "Save" at bounding box center [561, 432] width 56 height 25
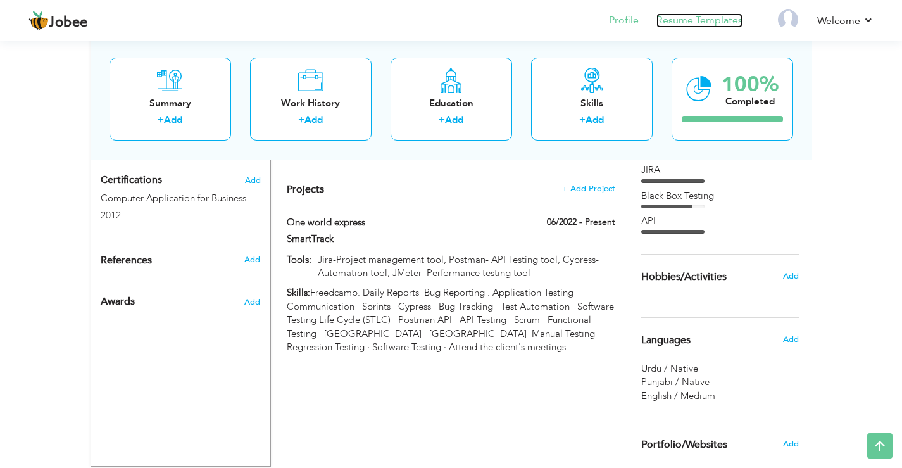
click at [686, 18] on link "Resume Templates" at bounding box center [699, 20] width 86 height 15
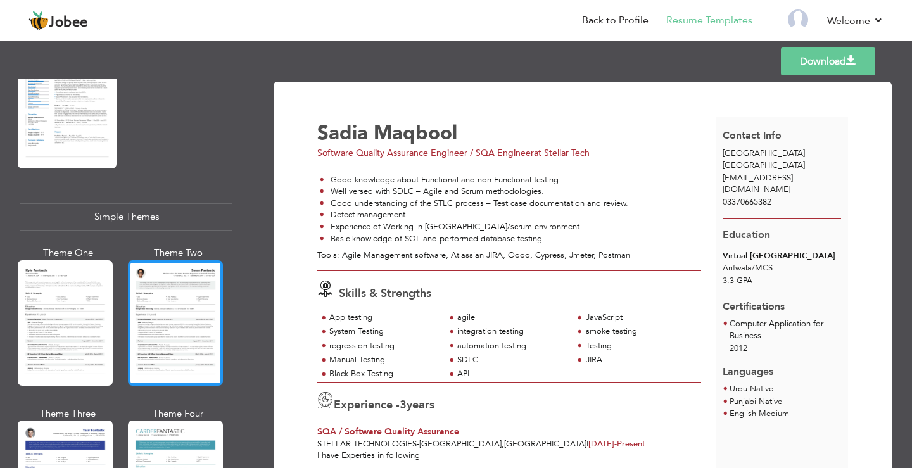
scroll to position [2128, 0]
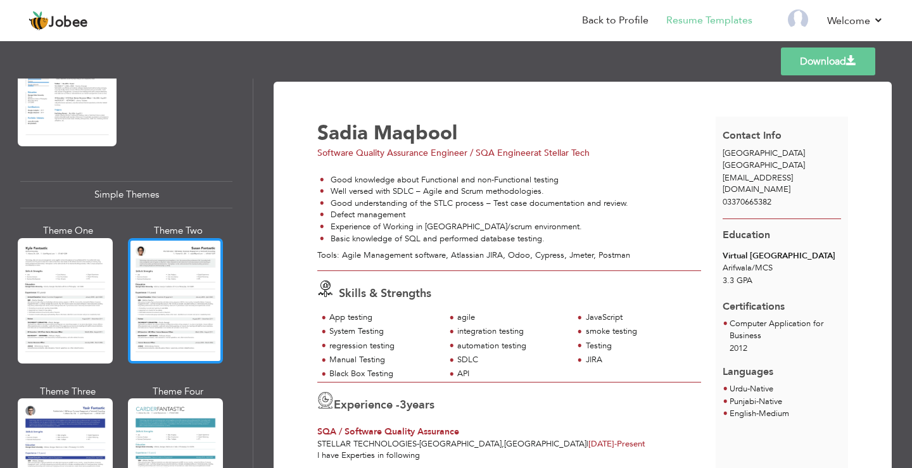
click at [161, 281] on div at bounding box center [175, 300] width 95 height 125
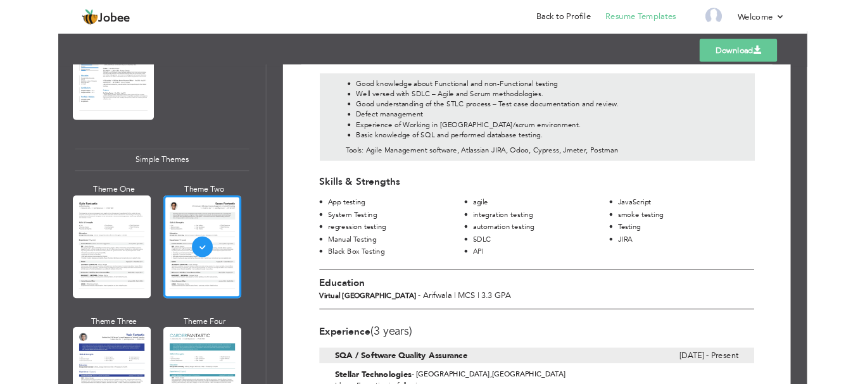
scroll to position [0, 0]
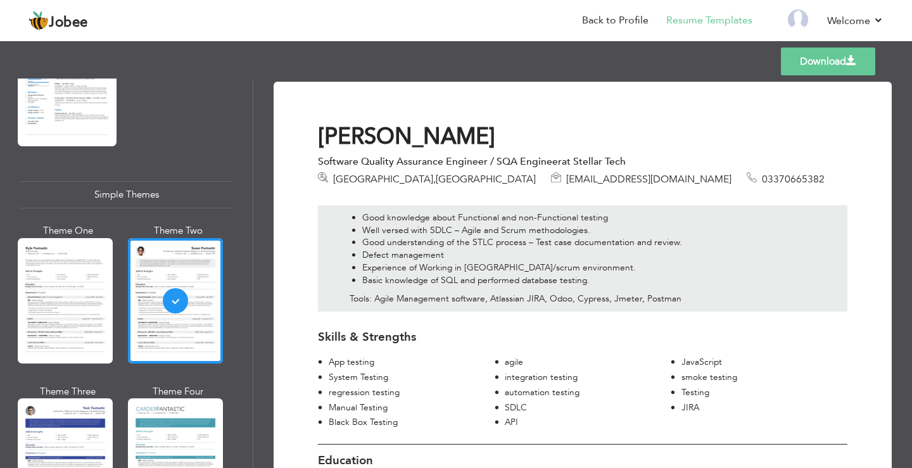
click at [818, 61] on link "Download" at bounding box center [828, 61] width 94 height 28
